Goal: Information Seeking & Learning: Learn about a topic

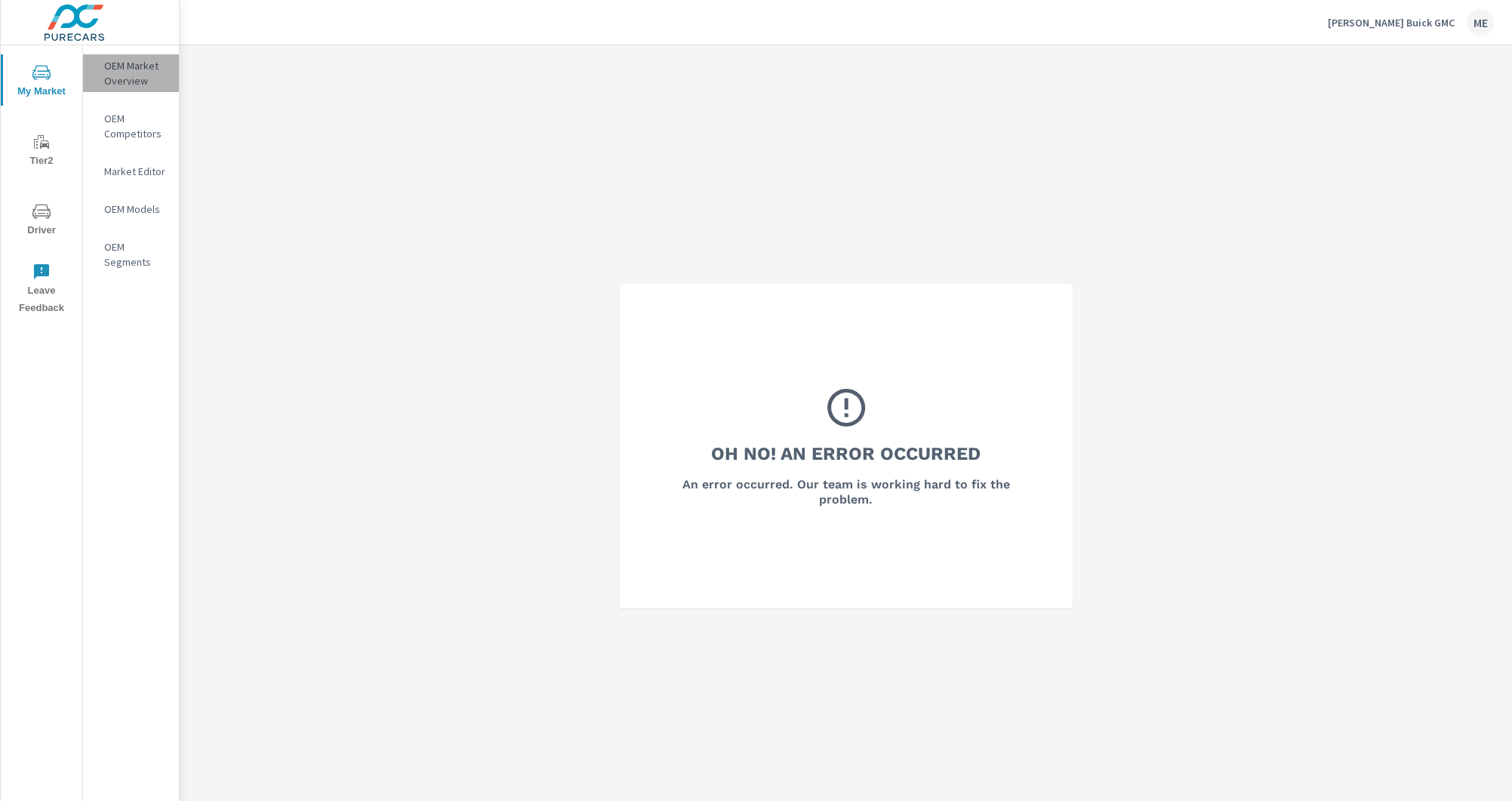
click at [117, 86] on p "OEM Market Overview" at bounding box center [135, 73] width 62 height 30
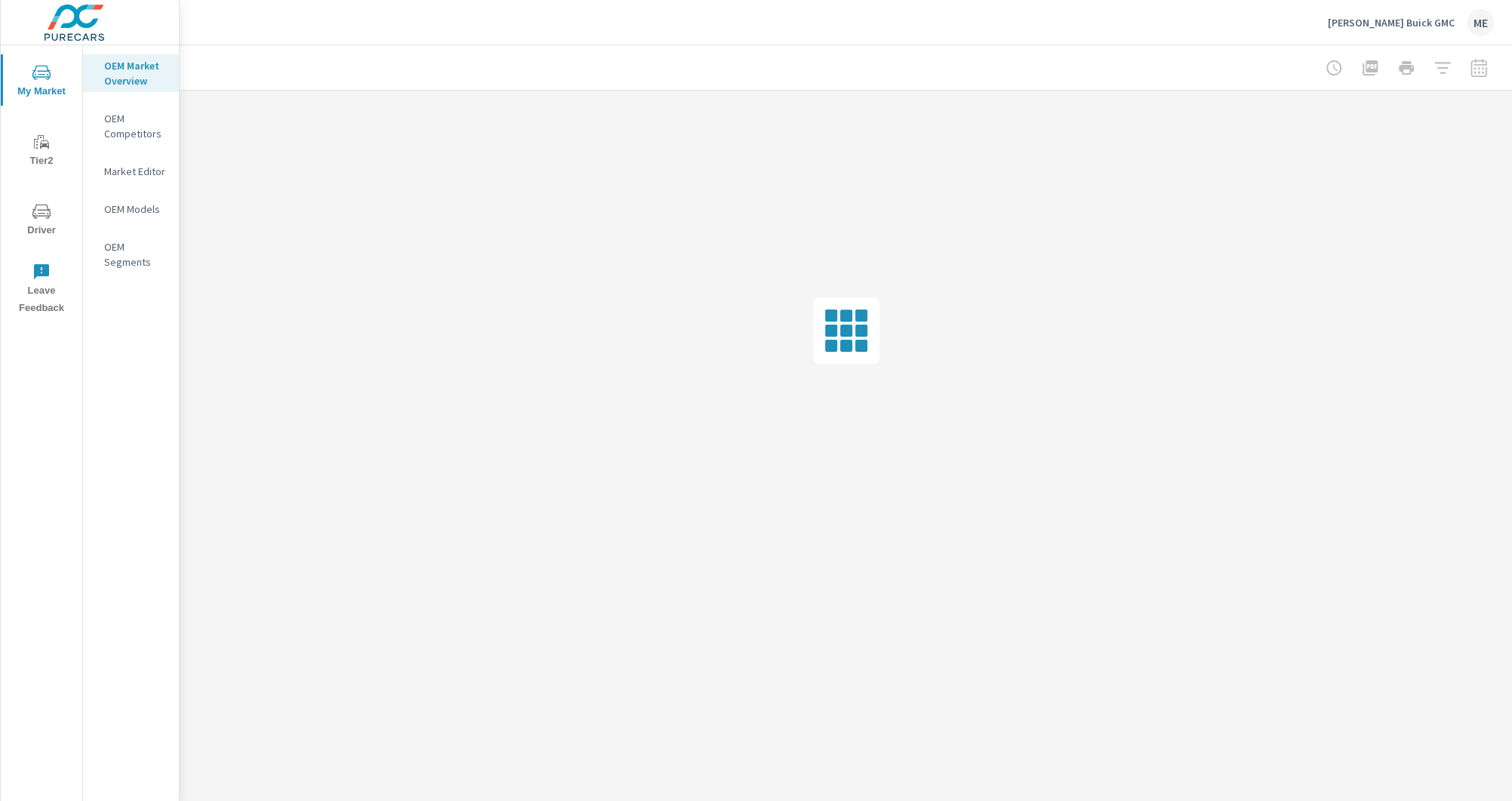
click at [603, 55] on div at bounding box center [845, 68] width 1296 height 45
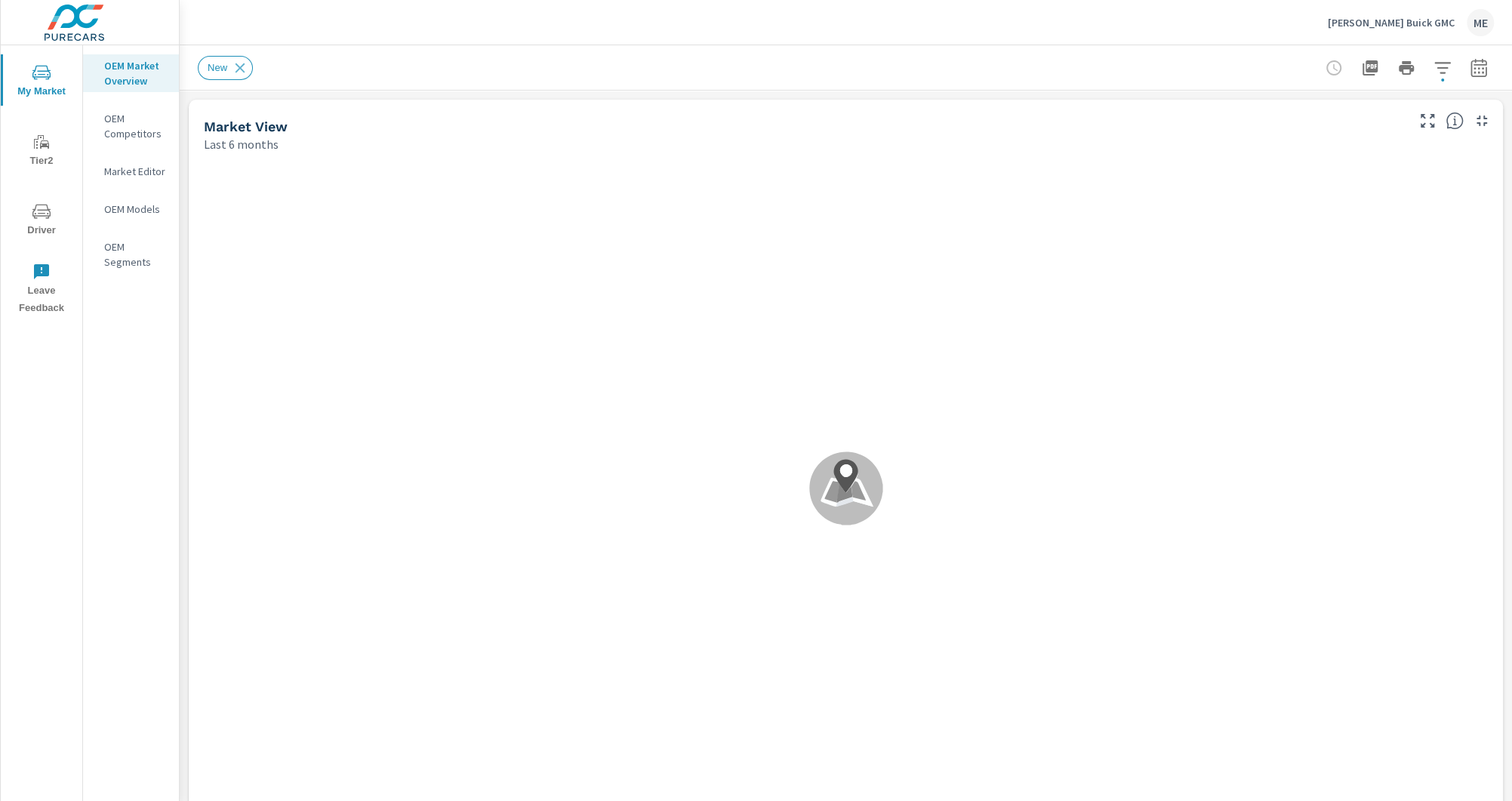
click at [1077, 46] on div "New" at bounding box center [845, 68] width 1296 height 45
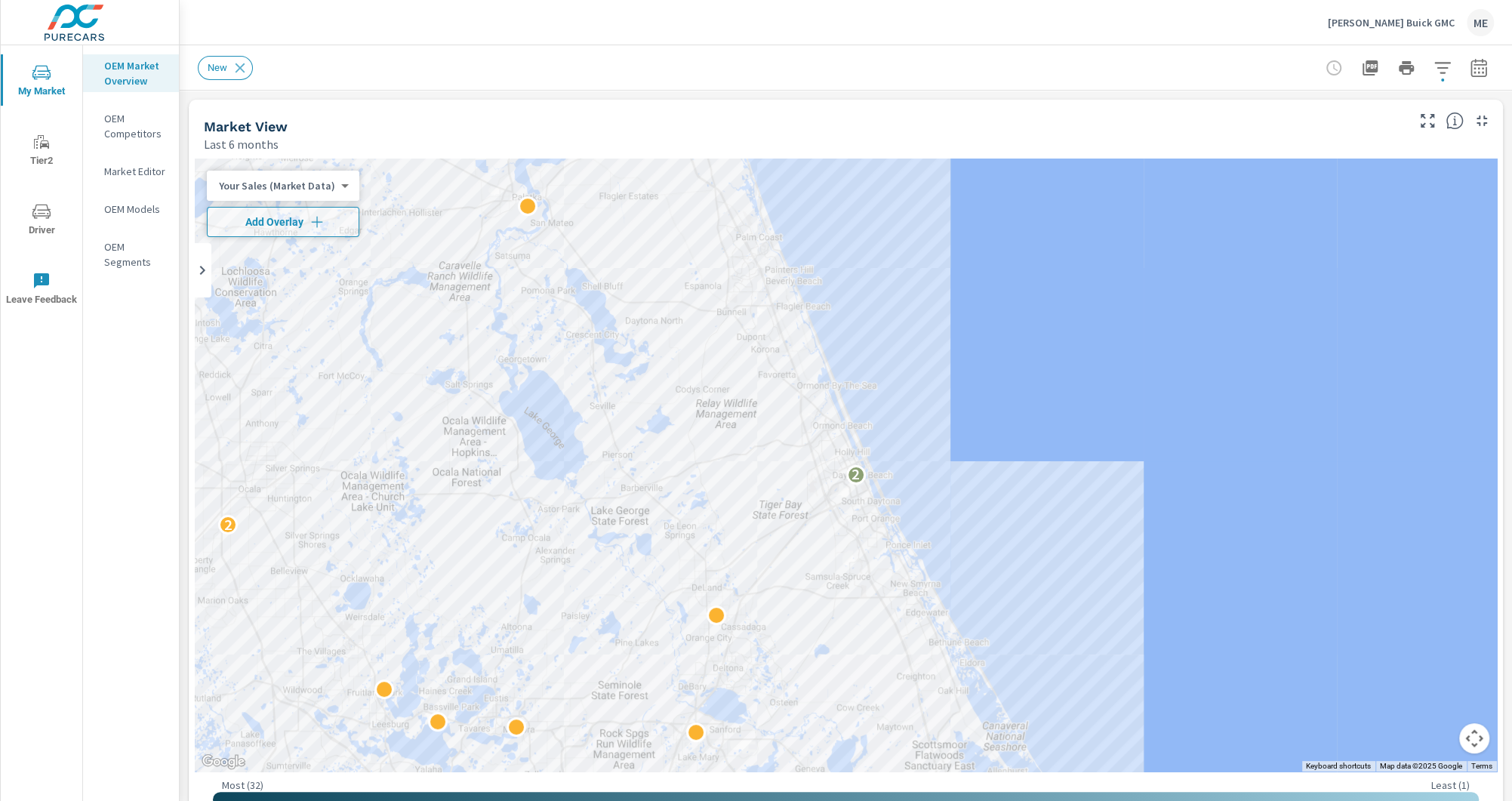
click at [1042, 52] on div "New" at bounding box center [845, 68] width 1296 height 45
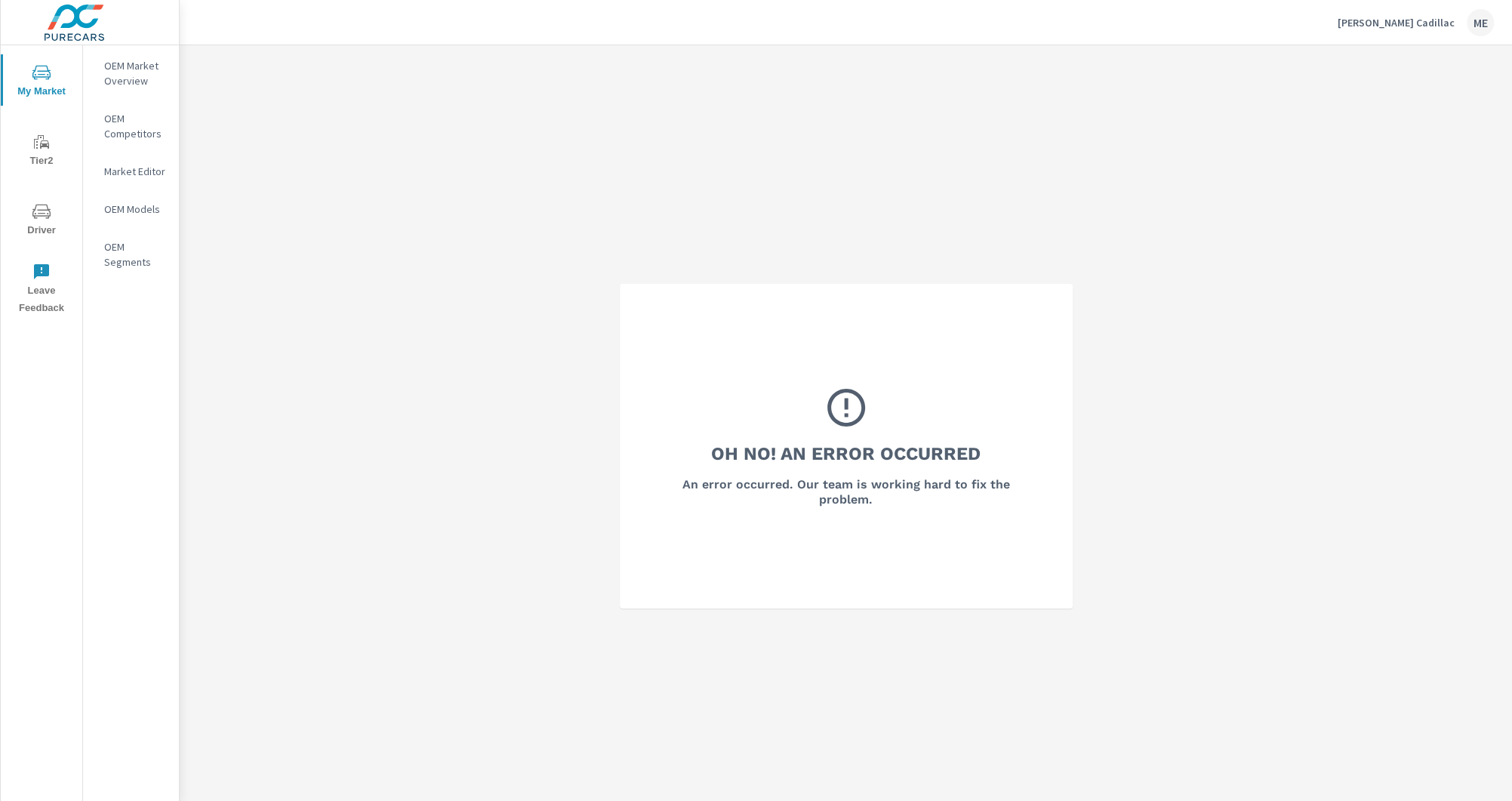
click at [127, 88] on div "OEM Market Overview" at bounding box center [131, 73] width 96 height 38
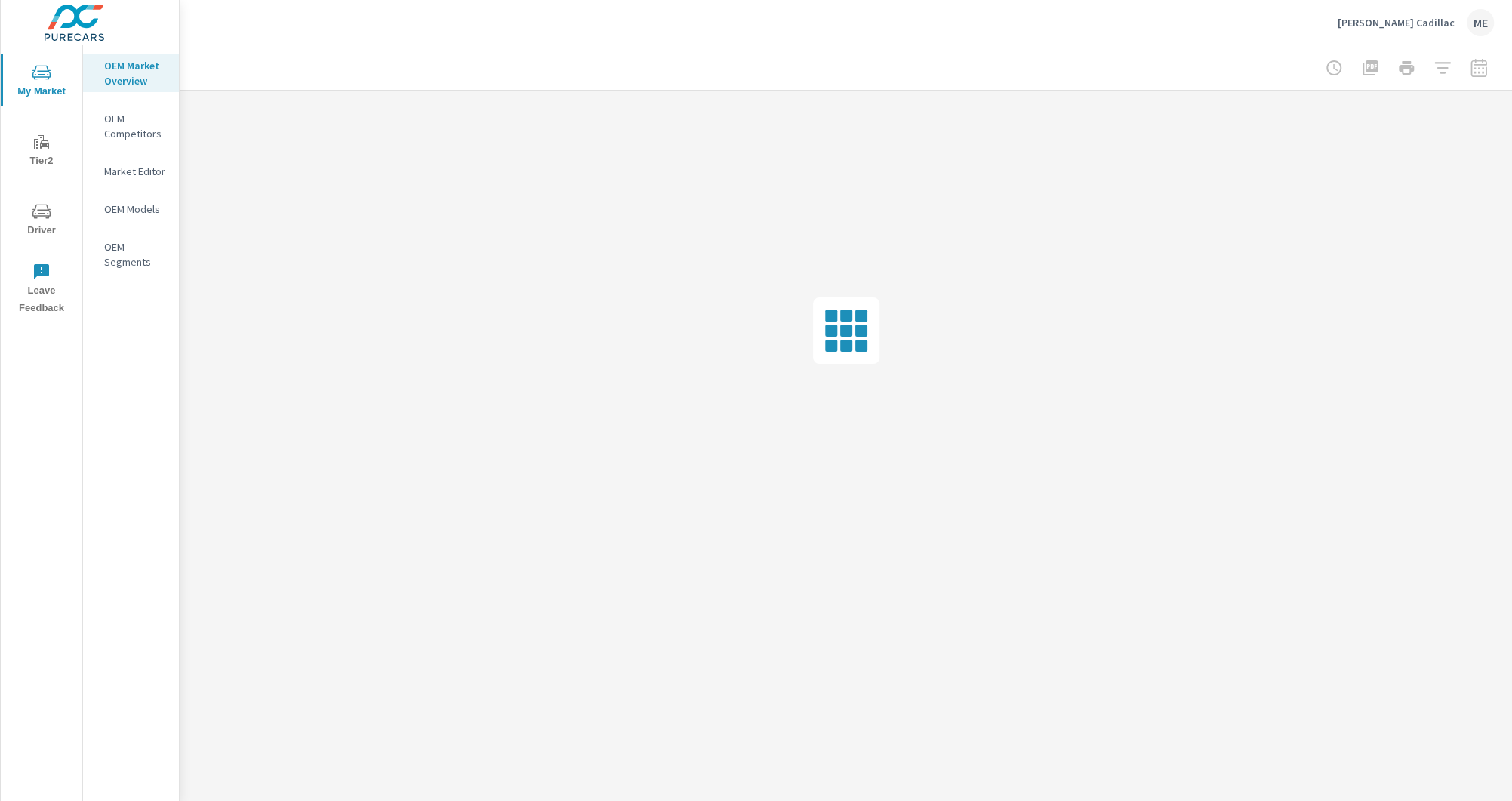
click at [899, 22] on div "Ritchey Cadillac ME" at bounding box center [845, 22] width 1296 height 45
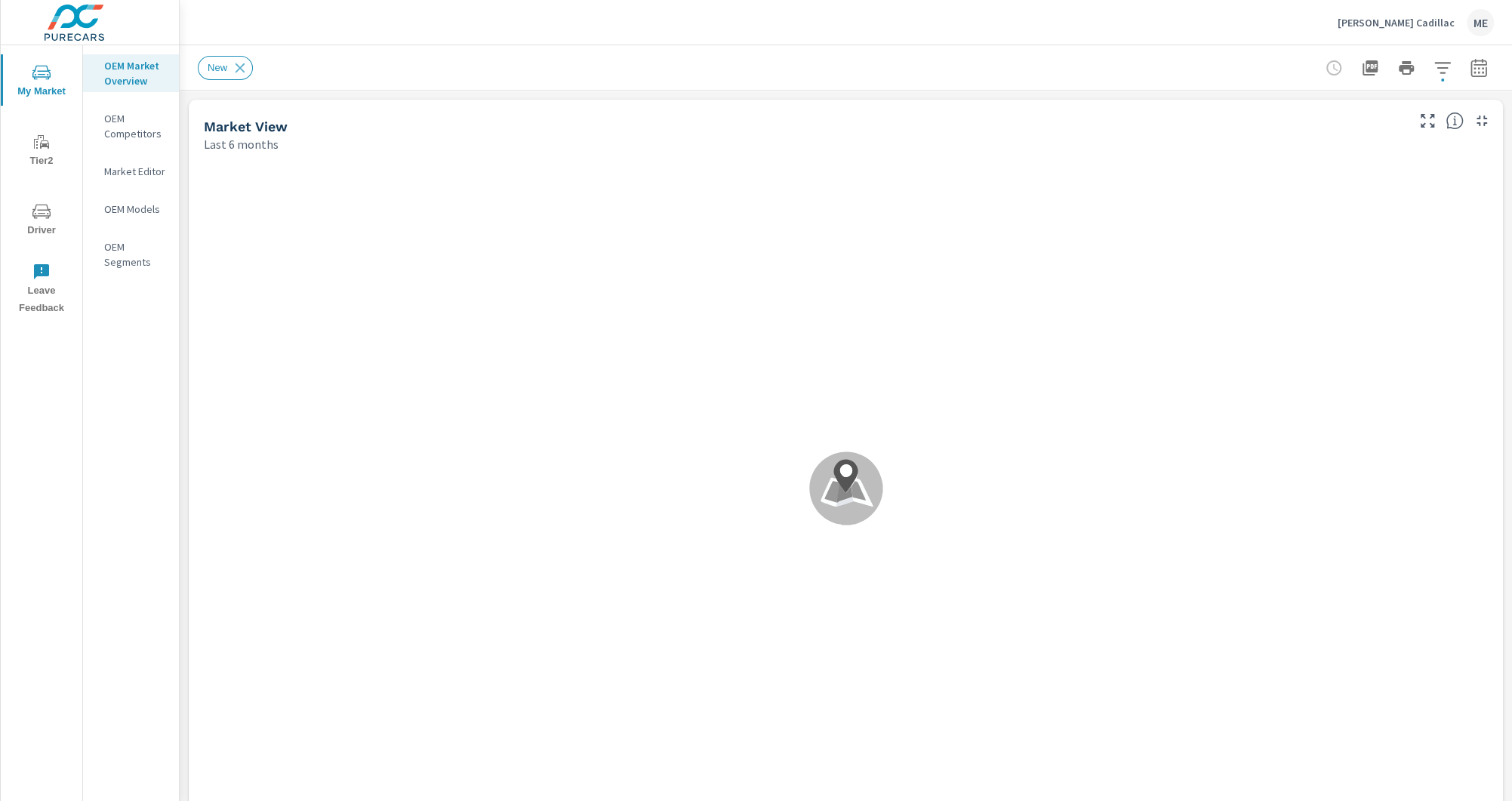
click at [928, 46] on div "New" at bounding box center [845, 68] width 1296 height 45
